Goal: Check status: Verify the current state of an ongoing process or item

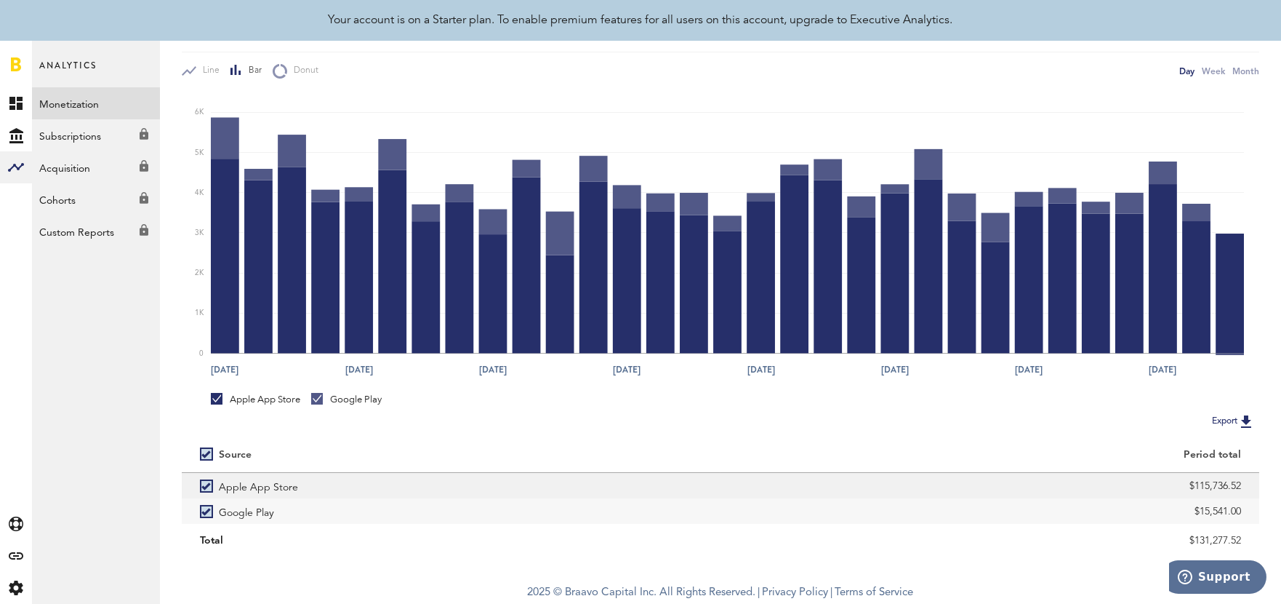
drag, startPoint x: 1194, startPoint y: 482, endPoint x: 1243, endPoint y: 485, distance: 49.5
click at [1243, 485] on div "$115,736.52" at bounding box center [990, 485] width 539 height 25
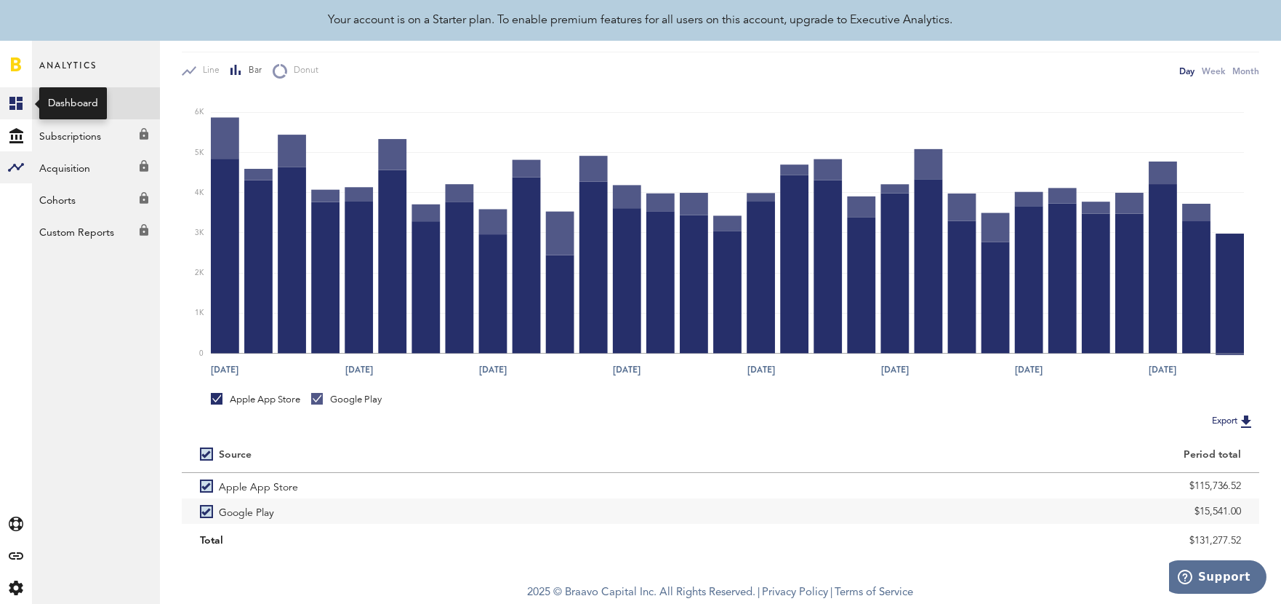
click at [25, 104] on link "Created with Sketch." at bounding box center [16, 103] width 32 height 32
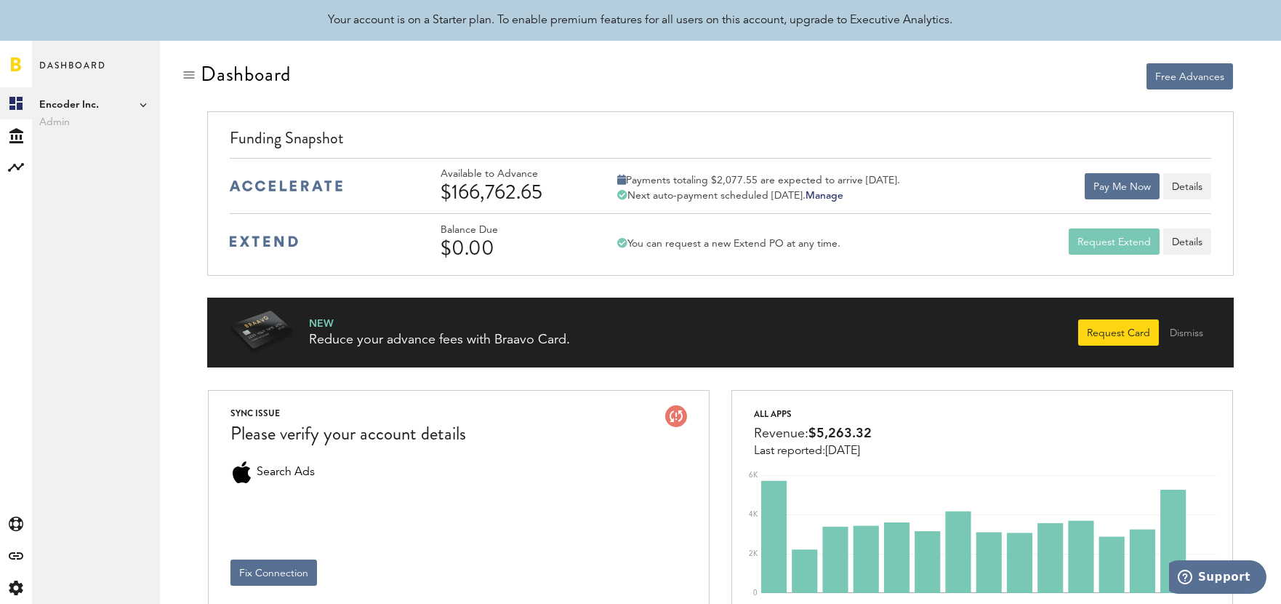
drag, startPoint x: 452, startPoint y: 190, endPoint x: 542, endPoint y: 192, distance: 90.2
click at [542, 192] on div "$166,762.65" at bounding box center [510, 191] width 138 height 23
copy div "166,762.65"
drag, startPoint x: 720, startPoint y: 176, endPoint x: 756, endPoint y: 176, distance: 36.4
click at [756, 176] on div "Payments totaling $2,077.55 are expected to arrive [DATE]." at bounding box center [758, 180] width 283 height 13
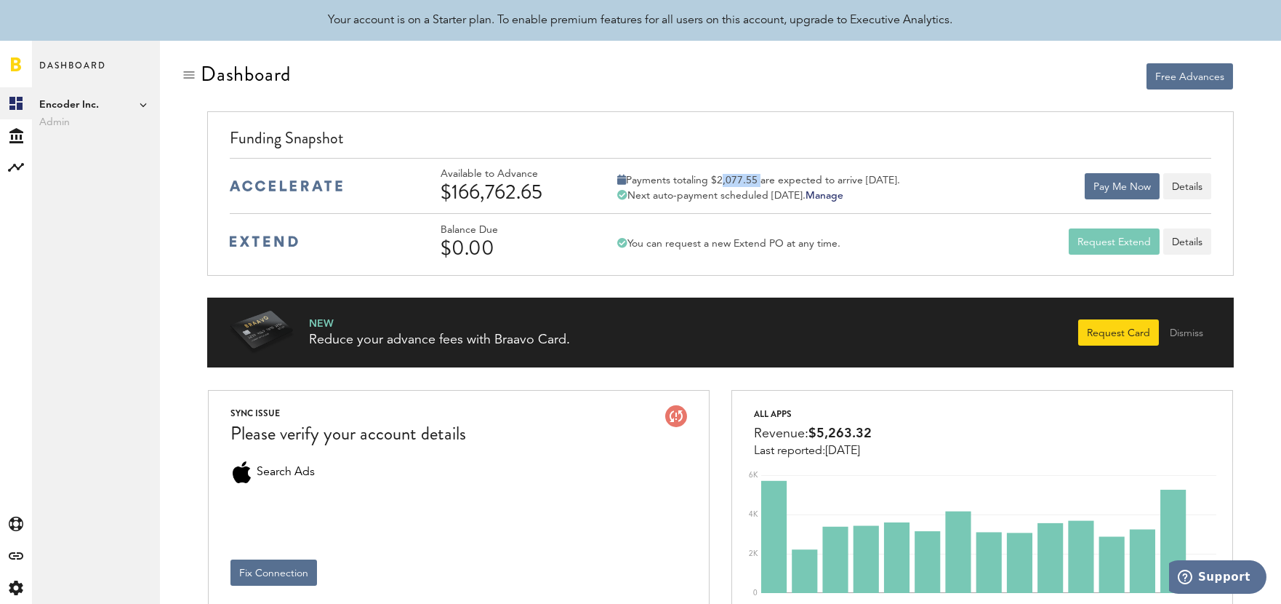
copy div "2,077.55"
